Goal: Information Seeking & Learning: Learn about a topic

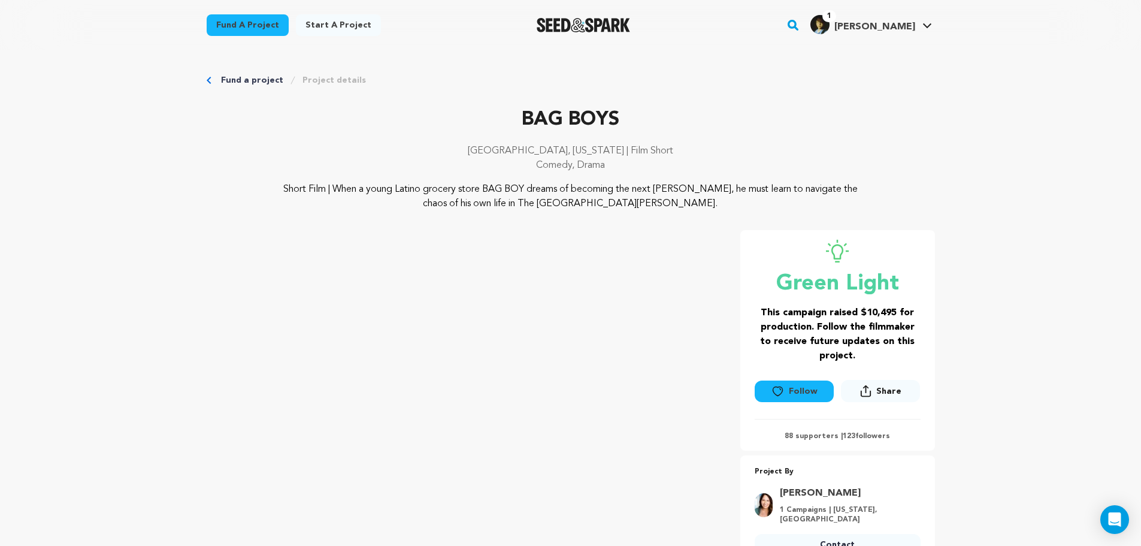
drag, startPoint x: 999, startPoint y: 387, endPoint x: 744, endPoint y: 158, distance: 342.8
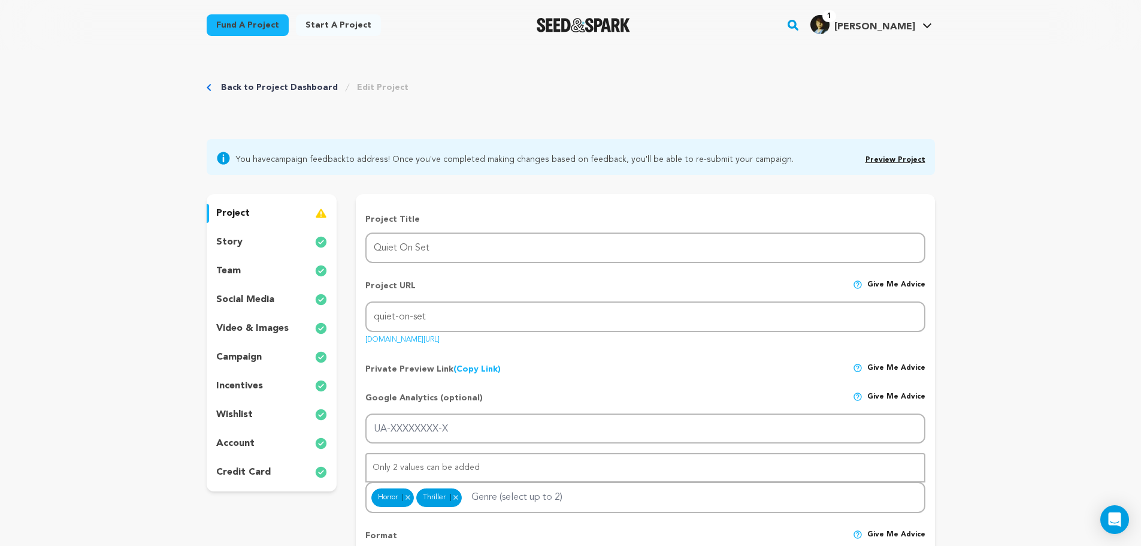
click at [800, 25] on rect "button" at bounding box center [793, 25] width 14 height 14
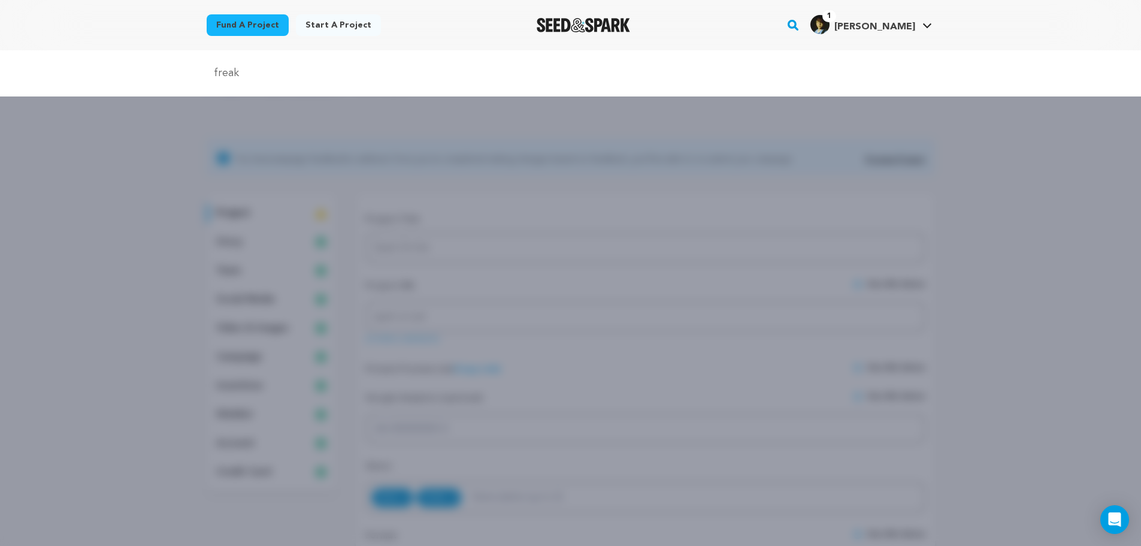
type input "freak"
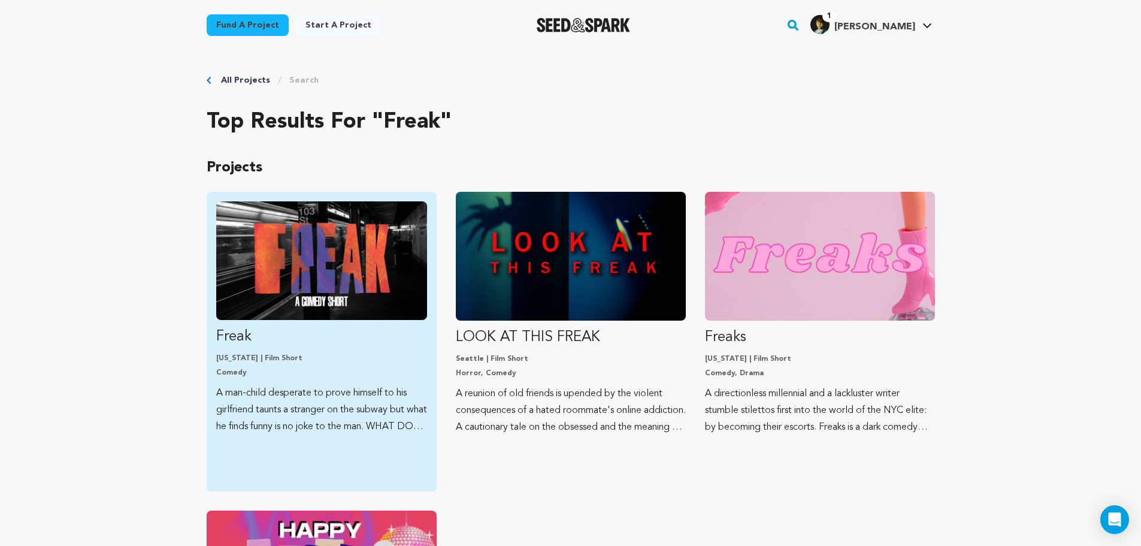
click at [384, 240] on img "Fund Freak" at bounding box center [321, 260] width 211 height 119
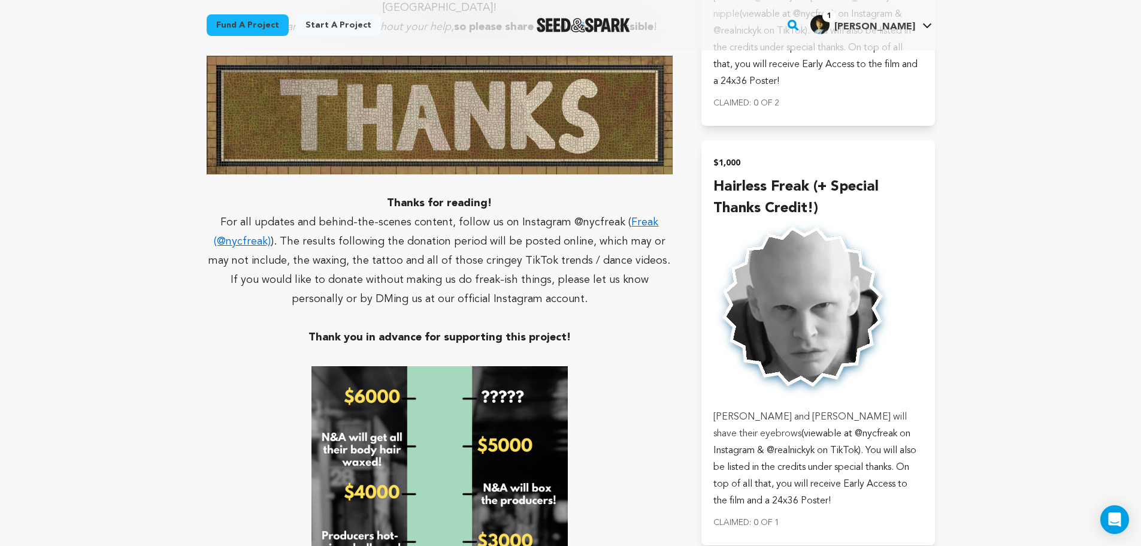
scroll to position [3714, 0]
drag, startPoint x: 1018, startPoint y: 418, endPoint x: 1015, endPoint y: 405, distance: 13.5
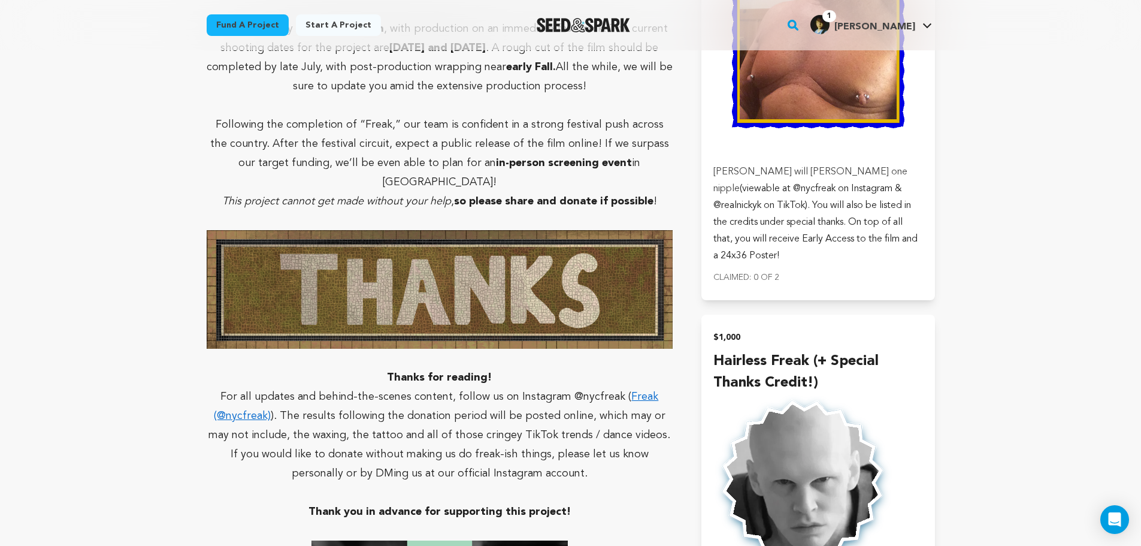
drag, startPoint x: 976, startPoint y: 290, endPoint x: 966, endPoint y: 231, distance: 60.2
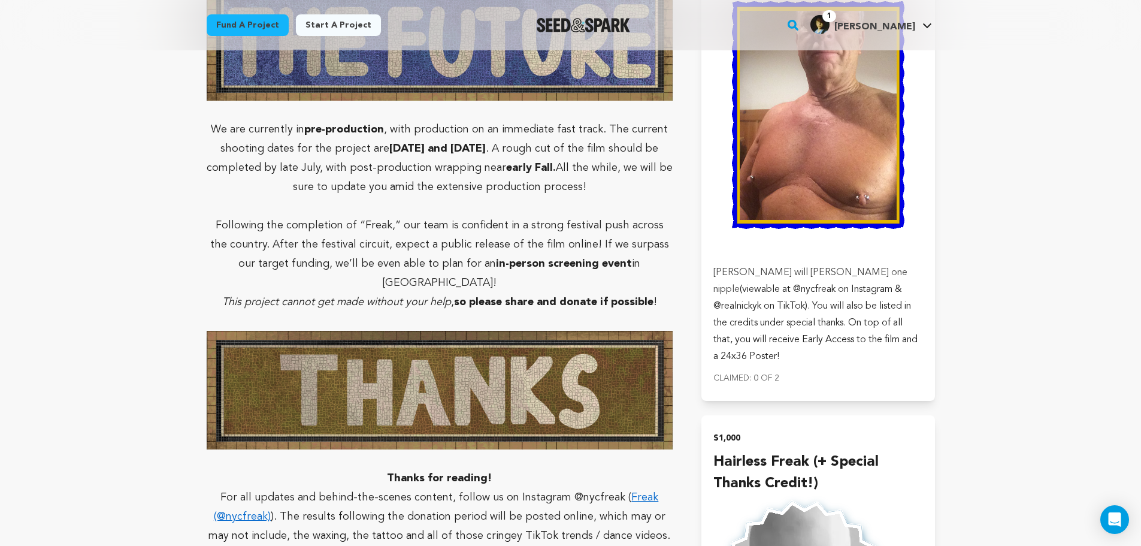
scroll to position [3273, 0]
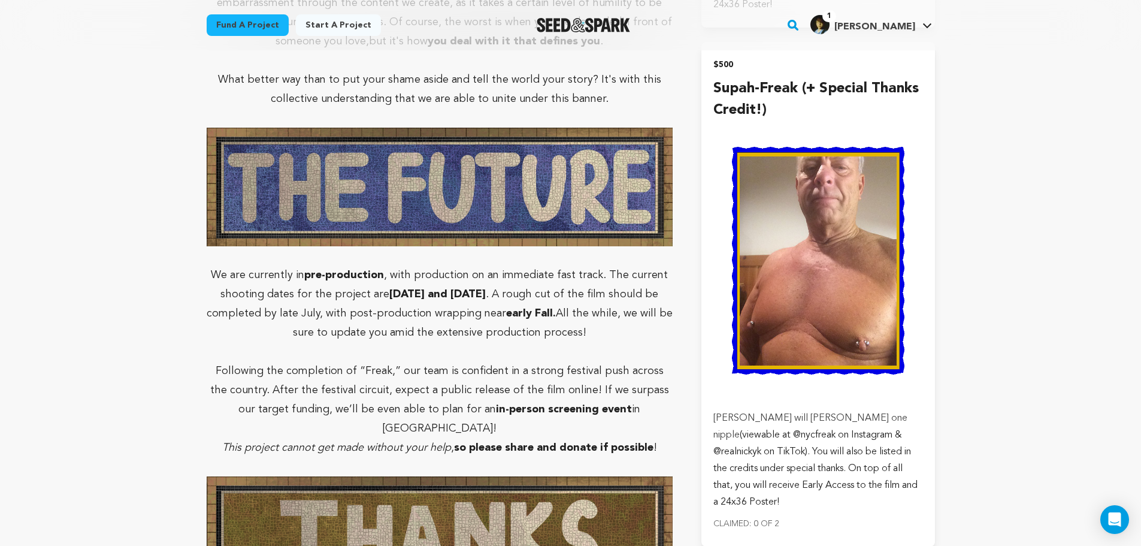
drag, startPoint x: 963, startPoint y: 241, endPoint x: 972, endPoint y: 160, distance: 81.4
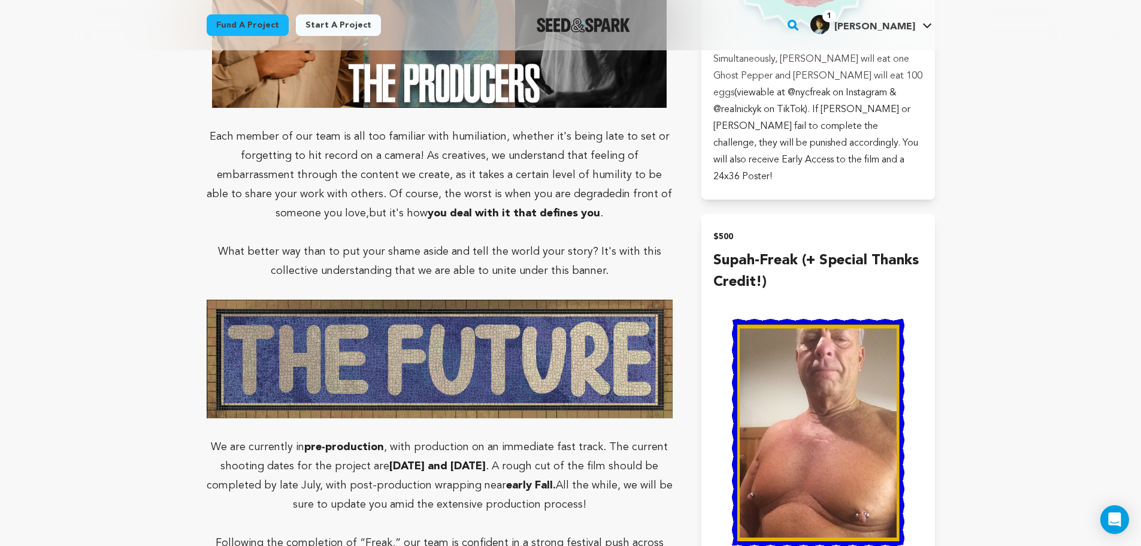
drag, startPoint x: 951, startPoint y: 407, endPoint x: 943, endPoint y: 335, distance: 71.8
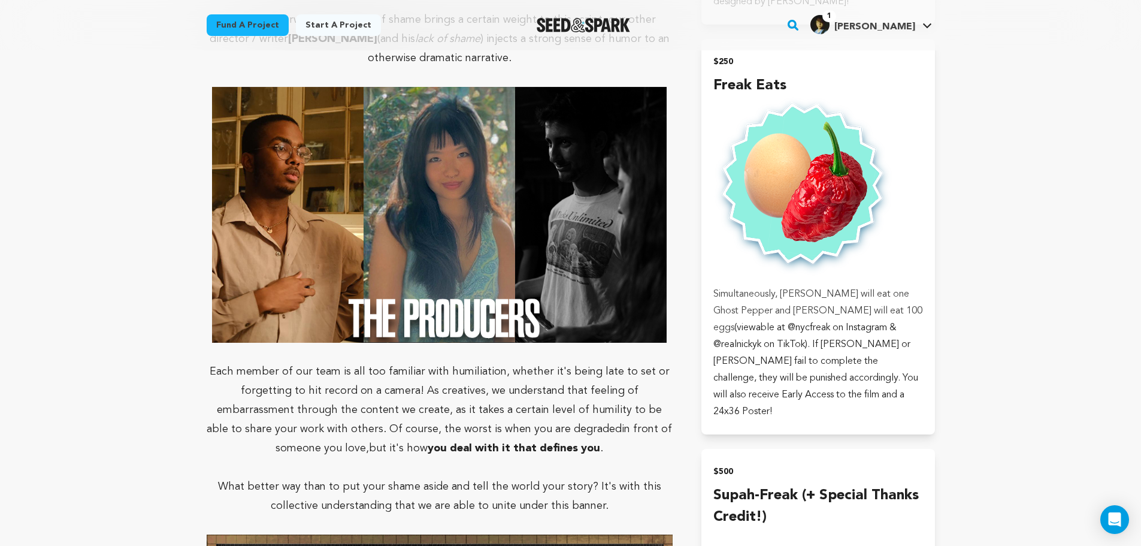
drag, startPoint x: 973, startPoint y: 425, endPoint x: 949, endPoint y: 353, distance: 76.3
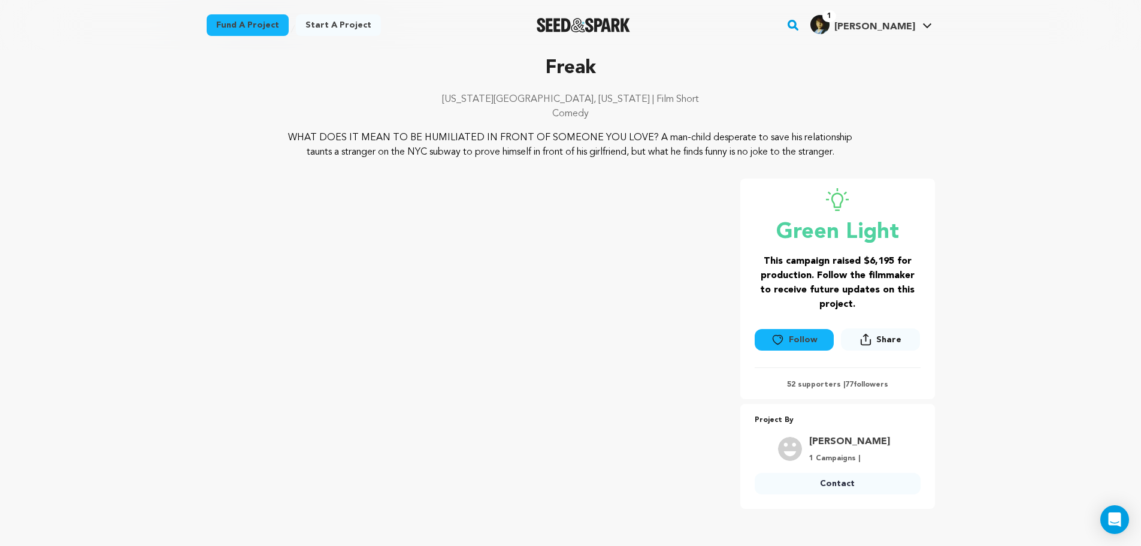
scroll to position [0, 0]
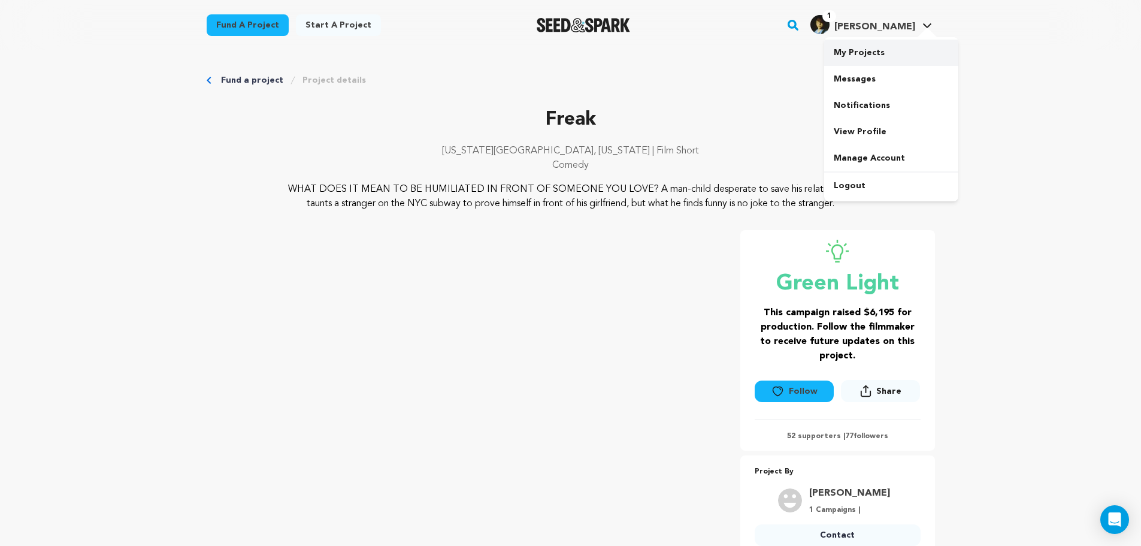
click at [884, 48] on link "My Projects" at bounding box center [891, 53] width 134 height 26
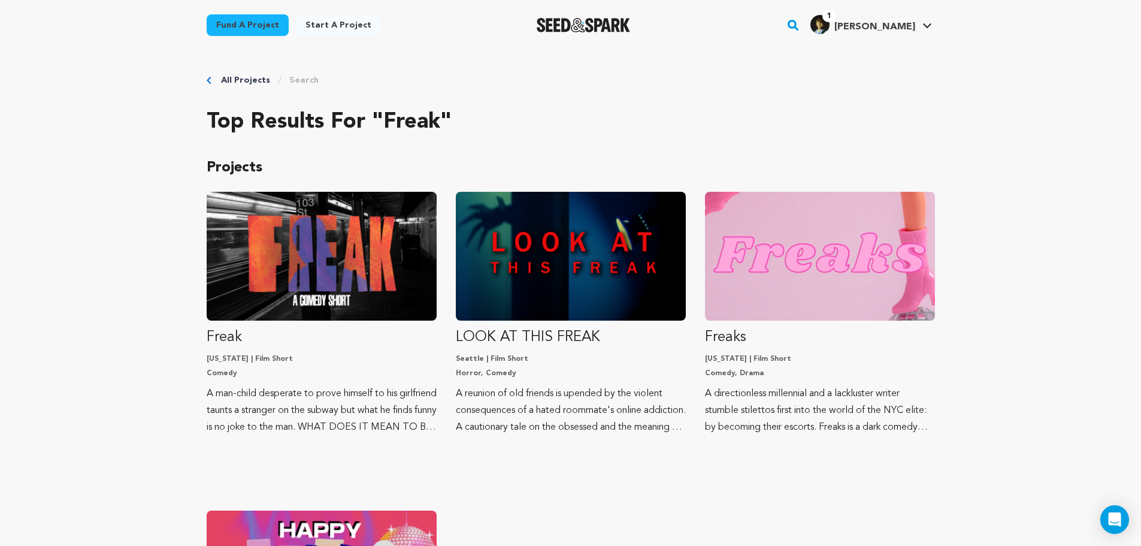
click at [800, 19] on rect "button" at bounding box center [793, 25] width 14 height 14
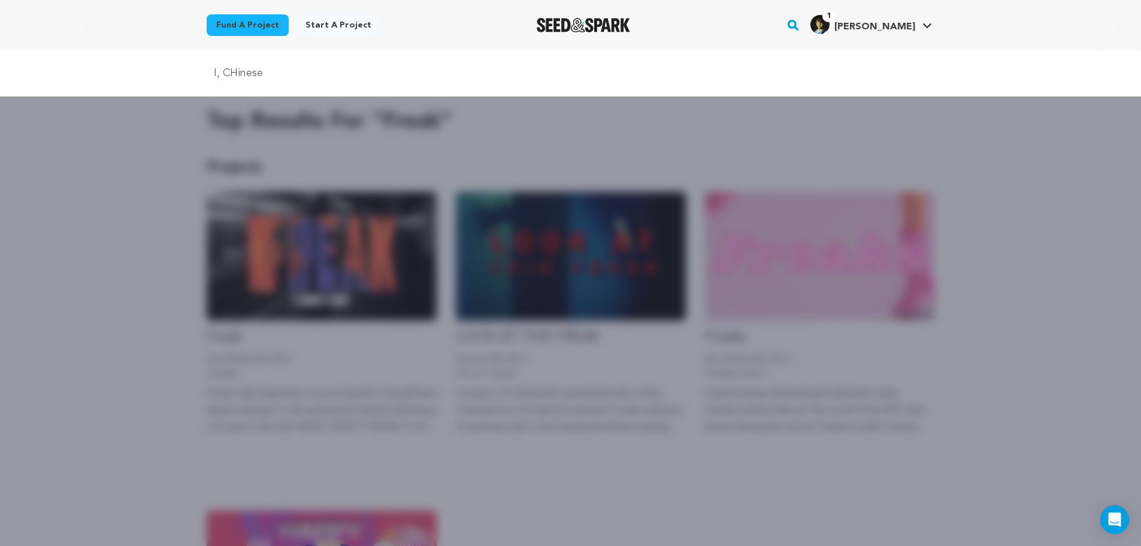
type input "I, CHinese"
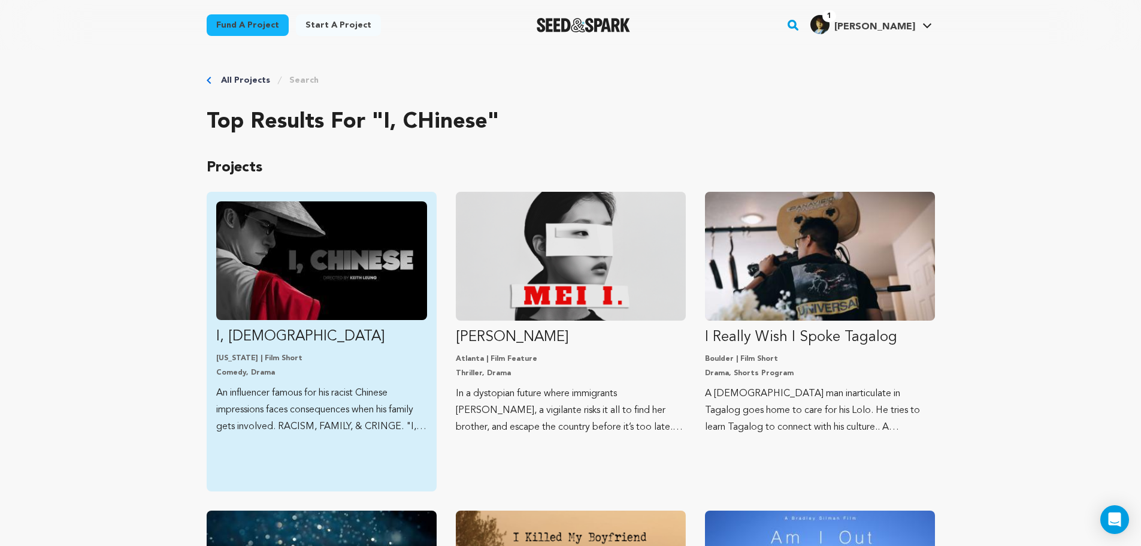
click at [389, 219] on img "Fund I, Chinese" at bounding box center [321, 260] width 211 height 119
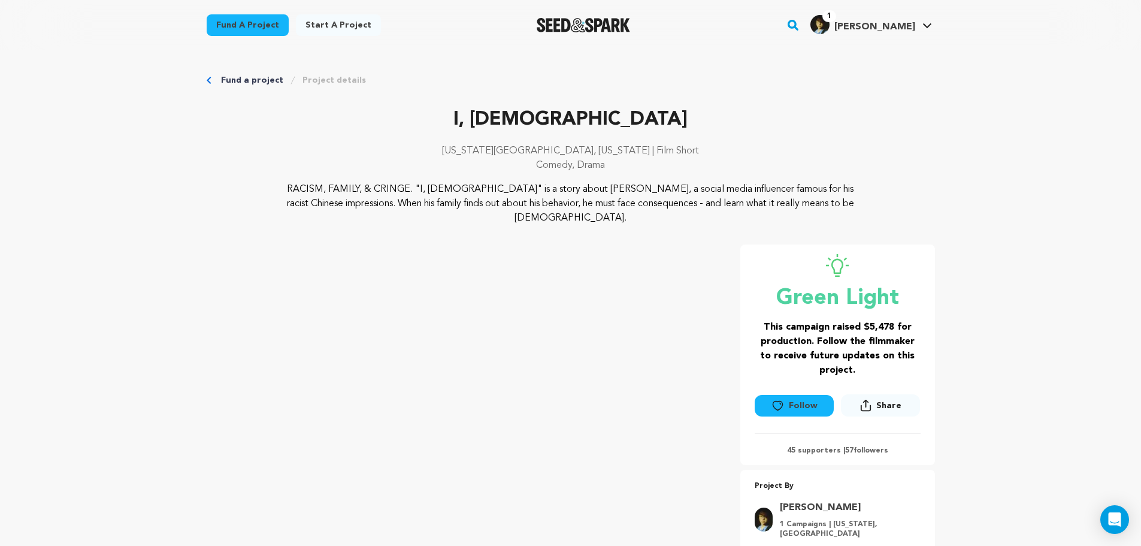
drag, startPoint x: 779, startPoint y: 383, endPoint x: 685, endPoint y: 167, distance: 235.8
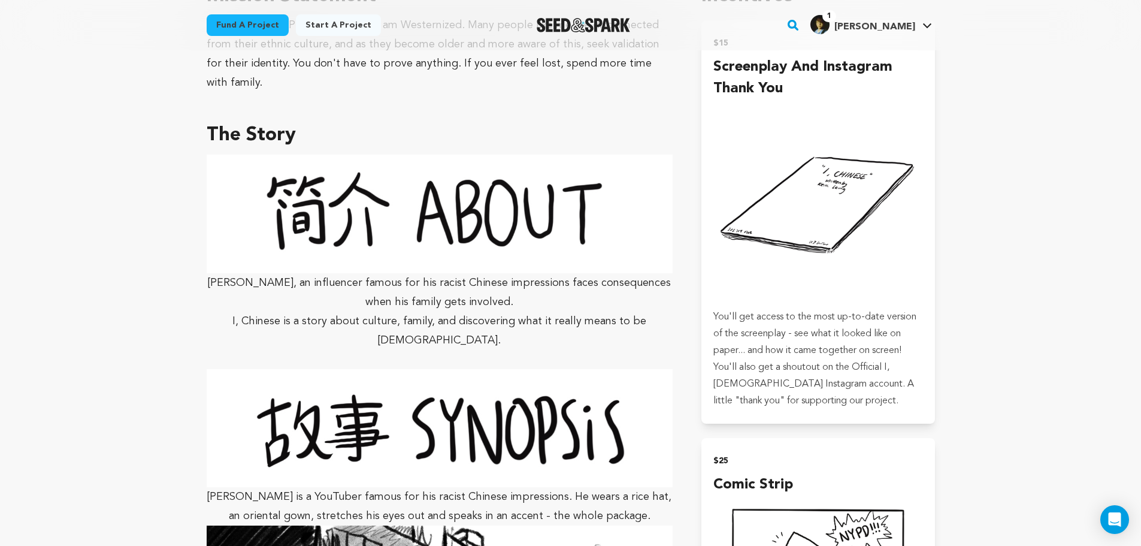
scroll to position [779, 0]
